Goal: Navigation & Orientation: Find specific page/section

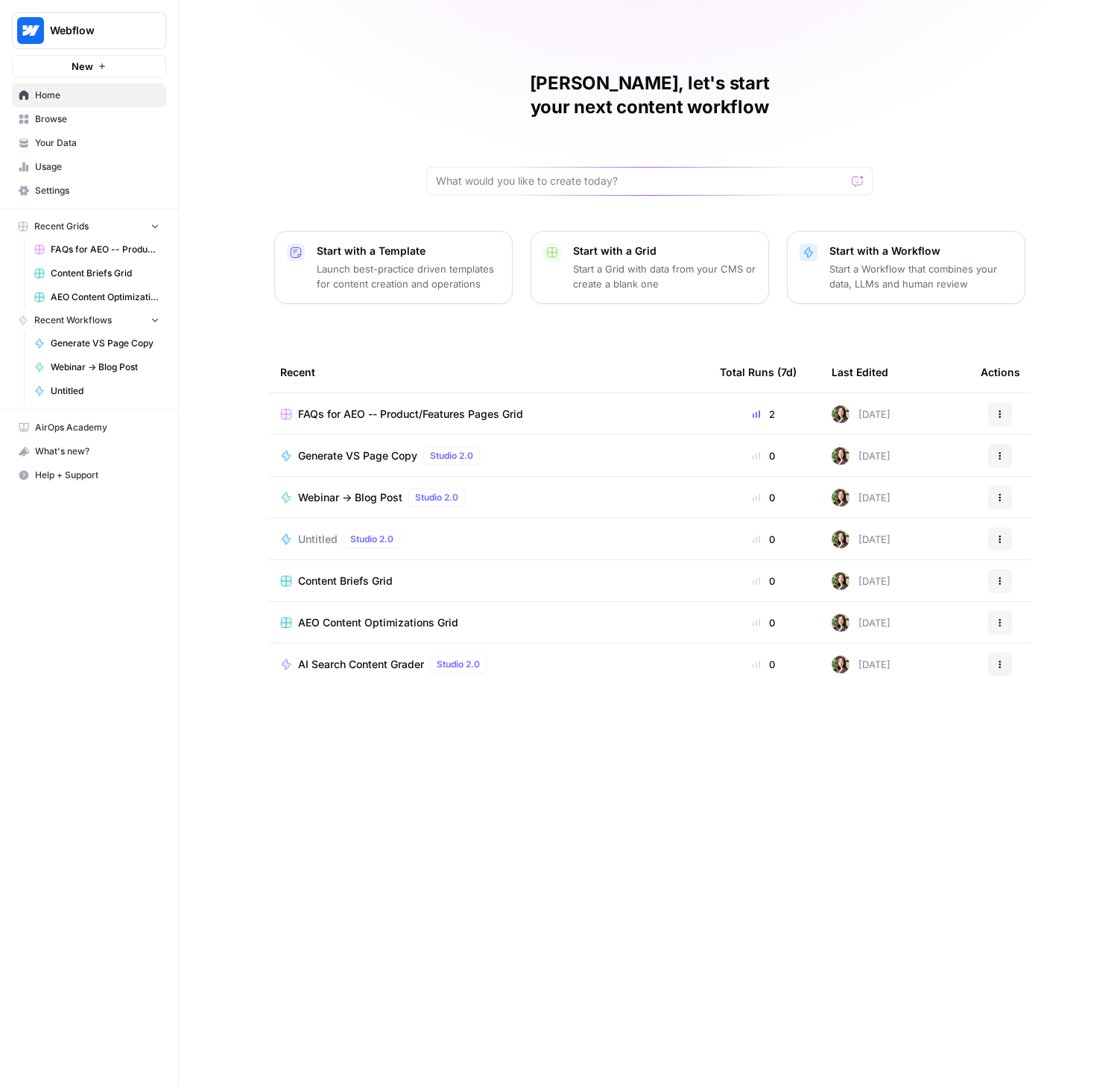
click at [64, 116] on span "Browse" at bounding box center [96, 119] width 124 height 13
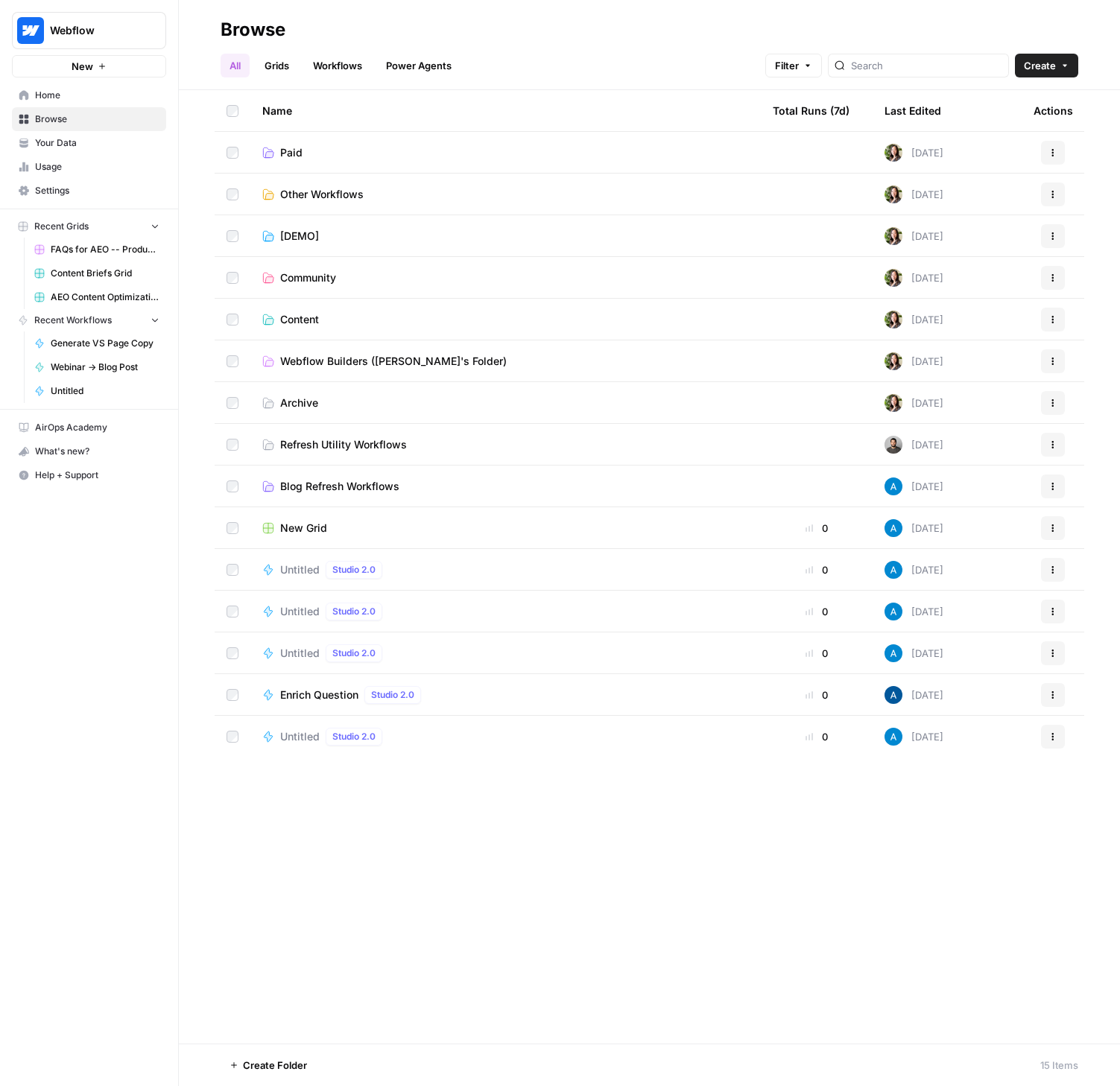
click at [291, 154] on span "Paid" at bounding box center [290, 153] width 22 height 15
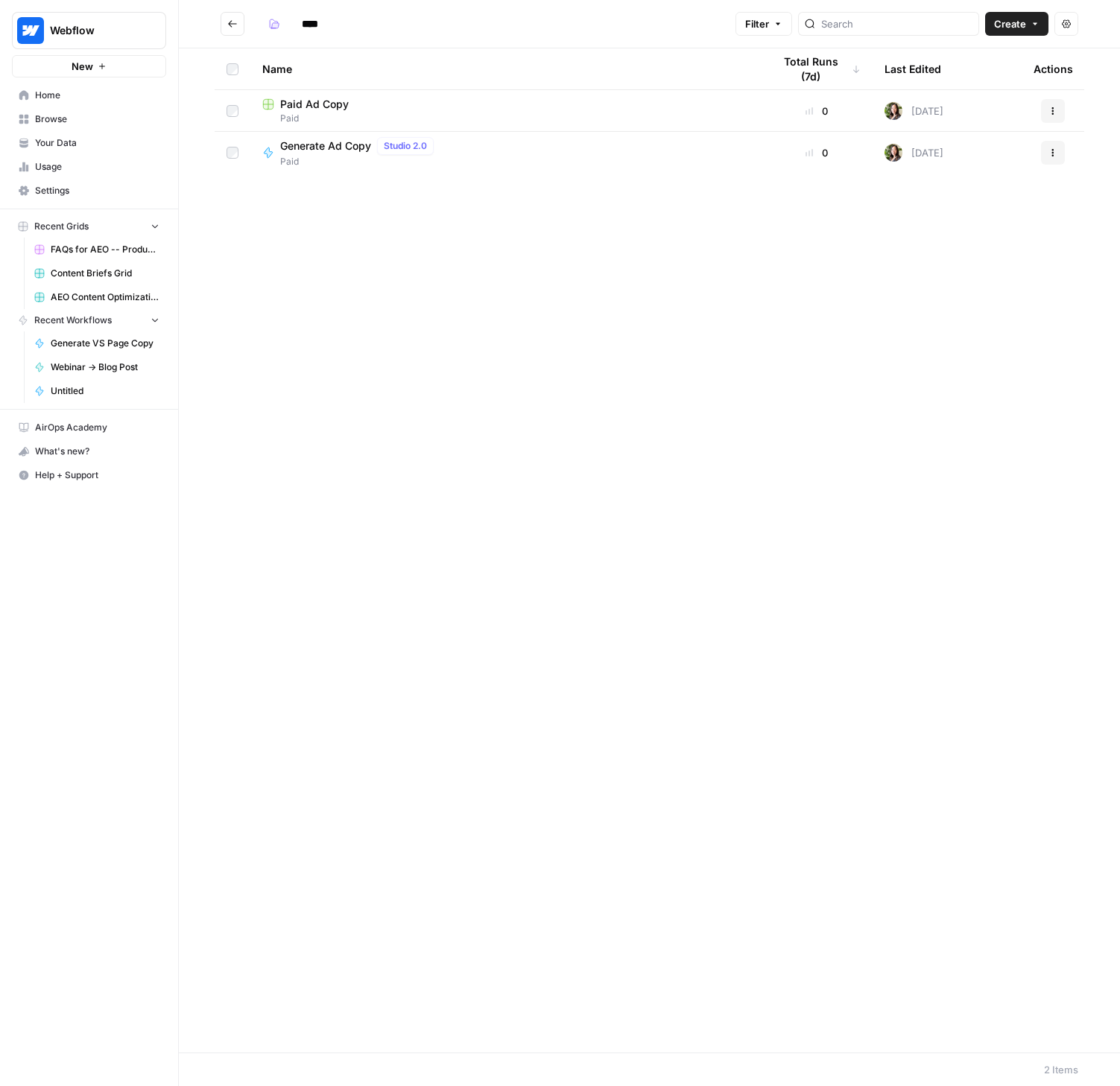
click at [231, 18] on icon "Go back" at bounding box center [232, 23] width 11 height 11
